Goal: Check status

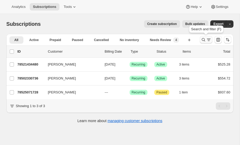
click at [203, 39] on icon "Search and filter results" at bounding box center [203, 39] width 5 height 5
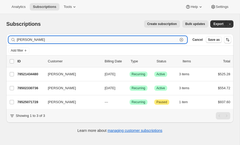
click at [34, 40] on input "[PERSON_NAME]" at bounding box center [97, 39] width 161 height 7
type input "f"
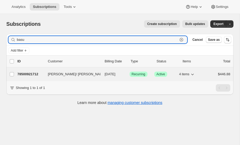
type input "basu"
click at [30, 73] on p "78500921712" at bounding box center [30, 73] width 26 height 5
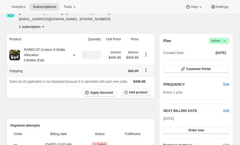
scroll to position [30, 0]
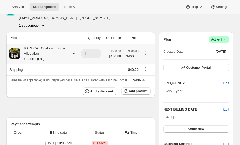
click at [73, 52] on icon at bounding box center [73, 53] width 5 height 5
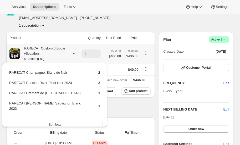
click at [73, 52] on icon at bounding box center [73, 53] width 5 height 5
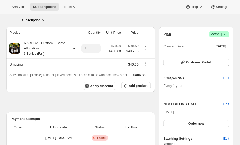
scroll to position [35, 0]
click at [74, 47] on icon at bounding box center [73, 48] width 5 height 5
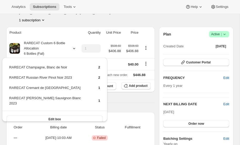
click at [84, 16] on div "[PERSON_NAME]/ [PERSON_NAME] [PERSON_NAME][EMAIL_ADDRESS][DOMAIN_NAME] · [PHONE…" at bounding box center [67, 13] width 97 height 20
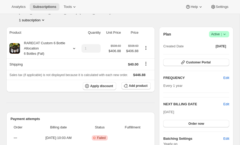
click at [44, 90] on div "Apply discount Add product" at bounding box center [80, 86] width 142 height 8
